Goal: Obtain resource: Obtain resource

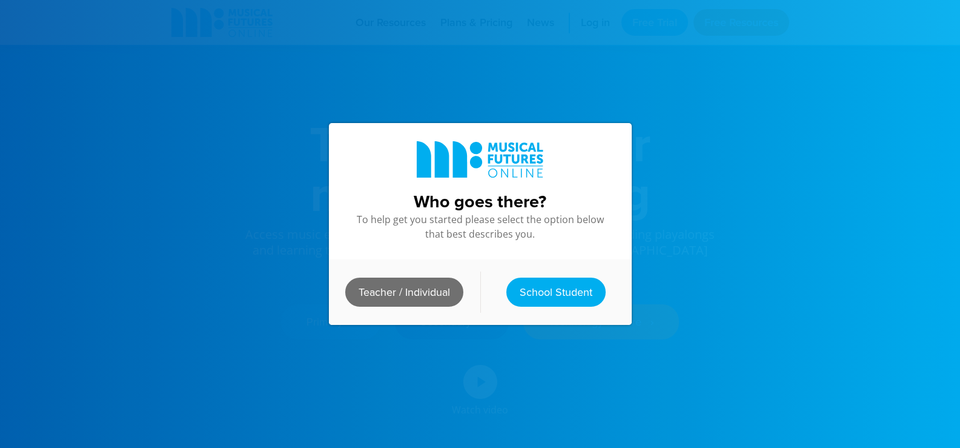
click at [385, 281] on link "Teacher / Individual" at bounding box center [404, 292] width 118 height 29
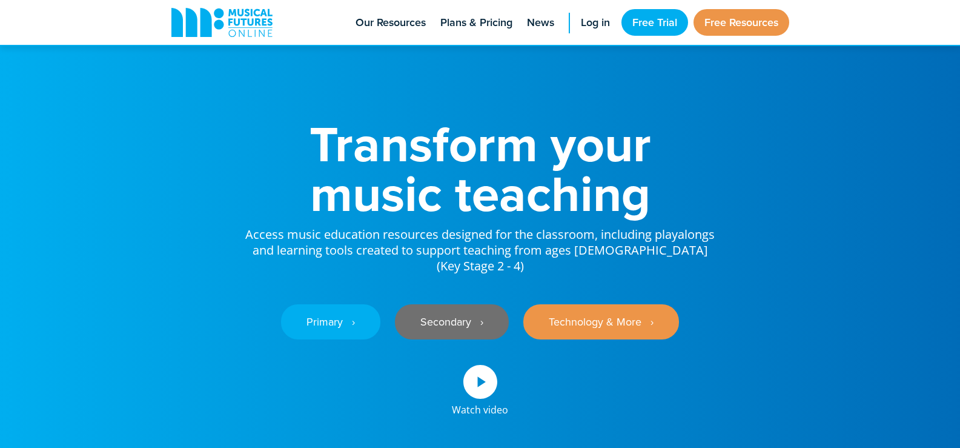
click at [450, 304] on link "Secondary ‎‏‏‎ ‎ ›" at bounding box center [452, 321] width 114 height 35
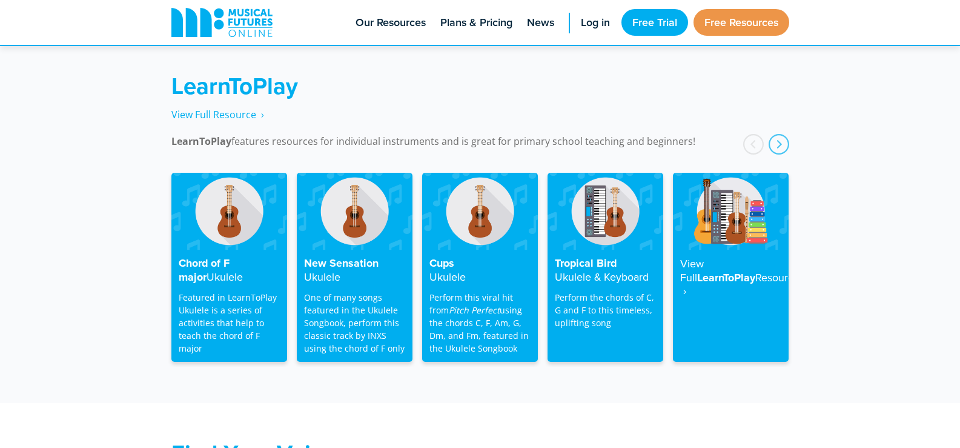
scroll to position [1939, 0]
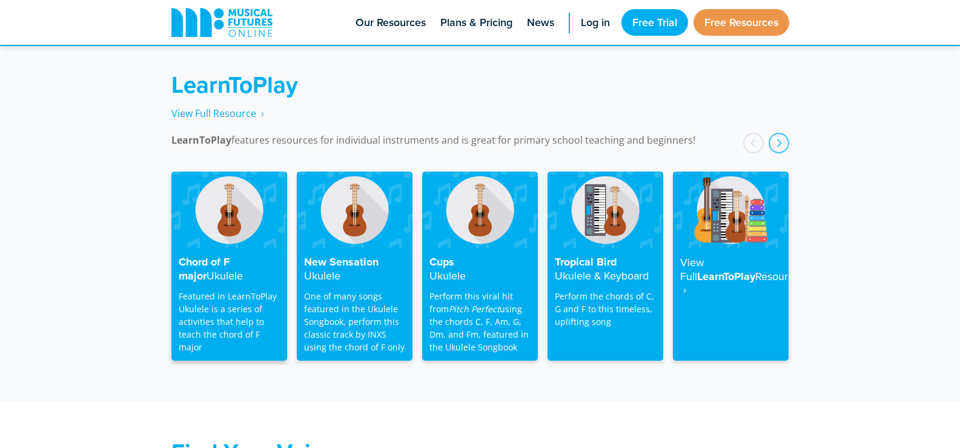
click at [228, 207] on img at bounding box center [229, 209] width 116 height 77
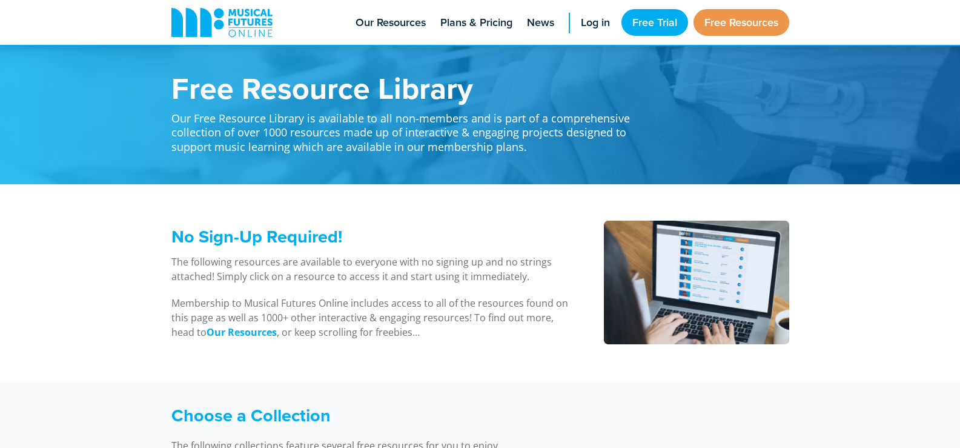
scroll to position [1939, 0]
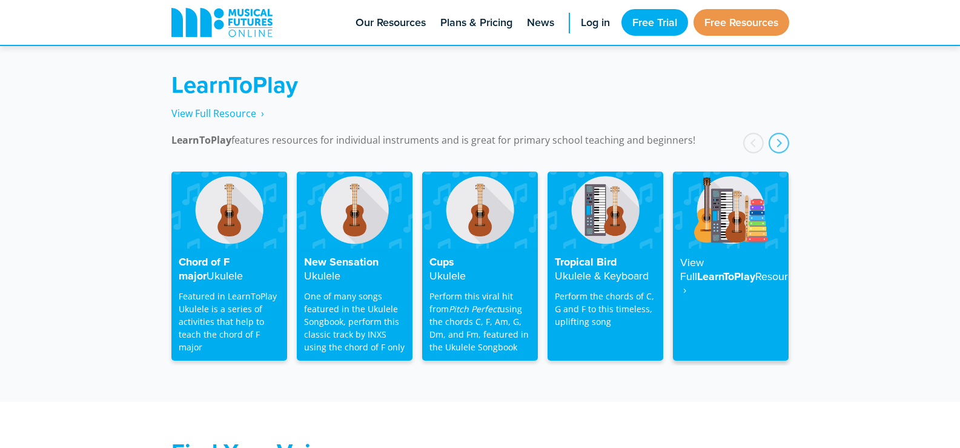
click at [711, 207] on img at bounding box center [731, 209] width 116 height 77
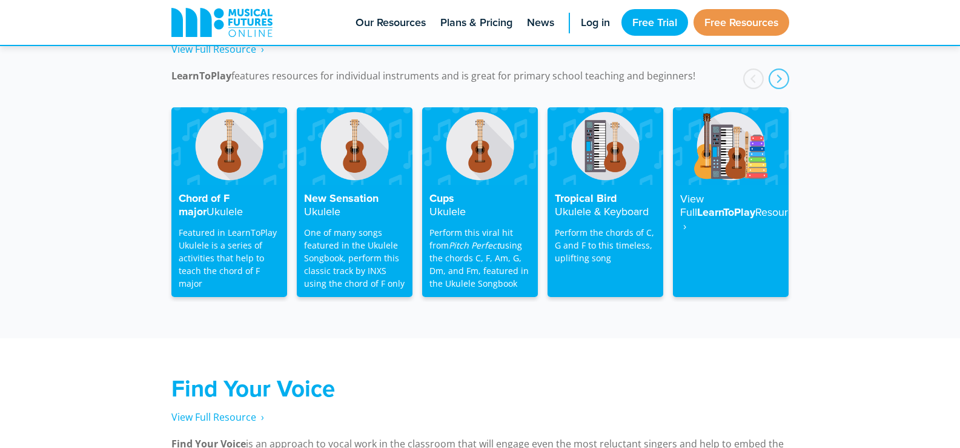
scroll to position [1999, 0]
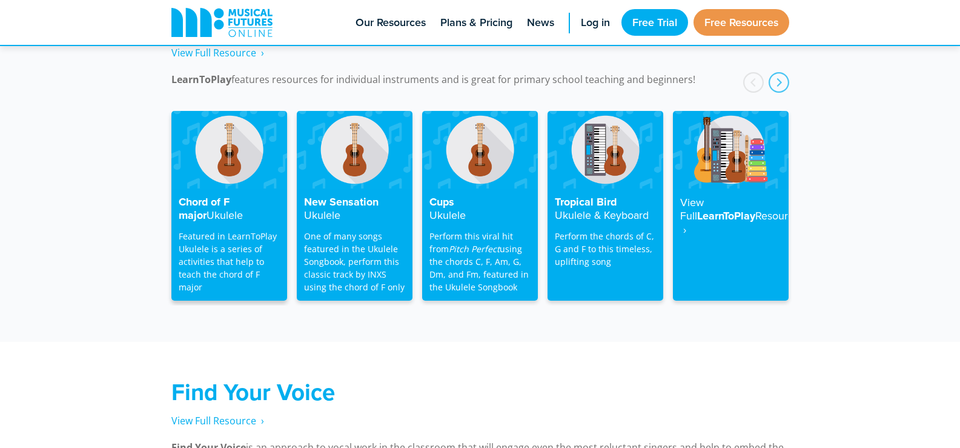
click at [212, 207] on strong "Ukulele" at bounding box center [225, 214] width 36 height 15
